Goal: Browse casually: Explore the website without a specific task or goal

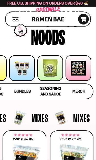
scroll to position [0, 51]
click at [47, 71] on div at bounding box center [50, 68] width 26 height 26
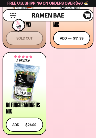
scroll to position [368, 0]
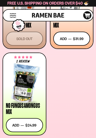
click at [21, 78] on div at bounding box center [24, 84] width 37 height 38
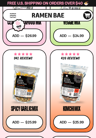
scroll to position [198, 0]
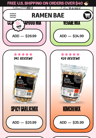
click at [19, 85] on div at bounding box center [24, 84] width 37 height 38
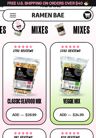
scroll to position [116, 0]
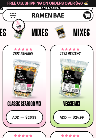
click at [74, 76] on div at bounding box center [71, 79] width 37 height 38
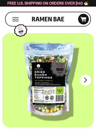
click at [81, 81] on button "FADCB6FD-DFAB-4417-9F21-029242090B77" at bounding box center [85, 80] width 11 height 11
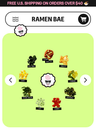
click at [87, 82] on button "FADCB6FD-DFAB-4417-9F21-029242090B77" at bounding box center [85, 80] width 11 height 11
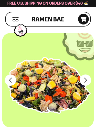
click at [88, 82] on button "FADCB6FD-DFAB-4417-9F21-029242090B77" at bounding box center [85, 80] width 11 height 11
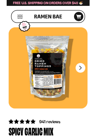
scroll to position [2, 0]
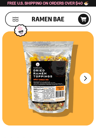
click at [86, 80] on button "FADCB6FD-DFAB-4417-9F21-029242090B77" at bounding box center [85, 78] width 11 height 11
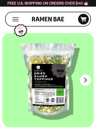
click at [85, 81] on button "FADCB6FD-DFAB-4417-9F21-029242090B77" at bounding box center [85, 80] width 11 height 11
